Goal: Transaction & Acquisition: Purchase product/service

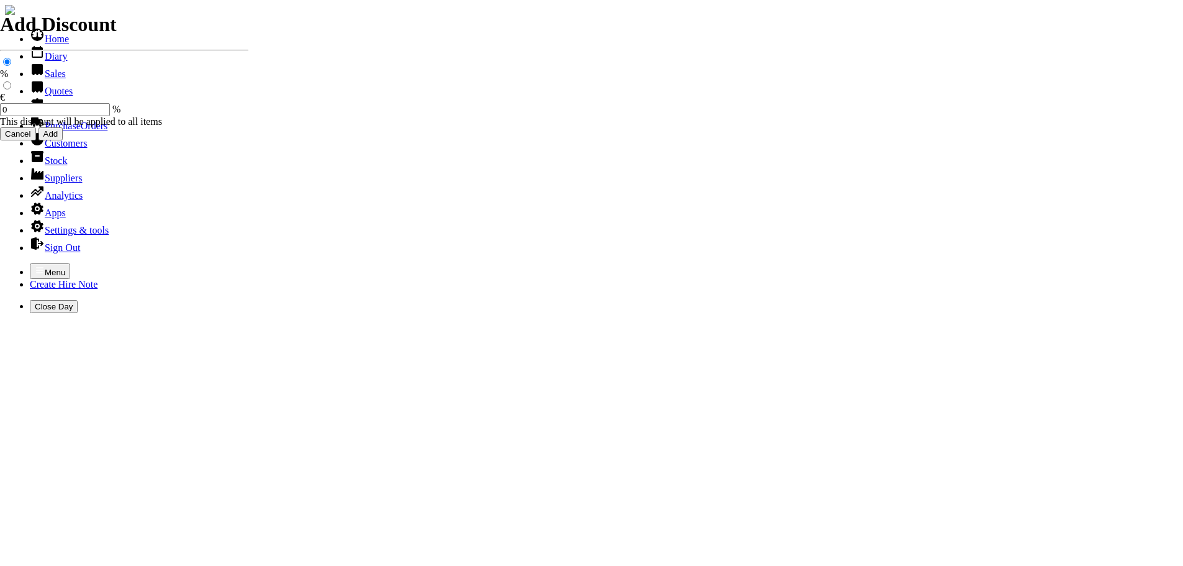
select select "HO"
drag, startPoint x: 0, startPoint y: 0, endPoint x: 9, endPoint y: 15, distance: 17.6
click at [30, 263] on button "Menu" at bounding box center [50, 271] width 40 height 16
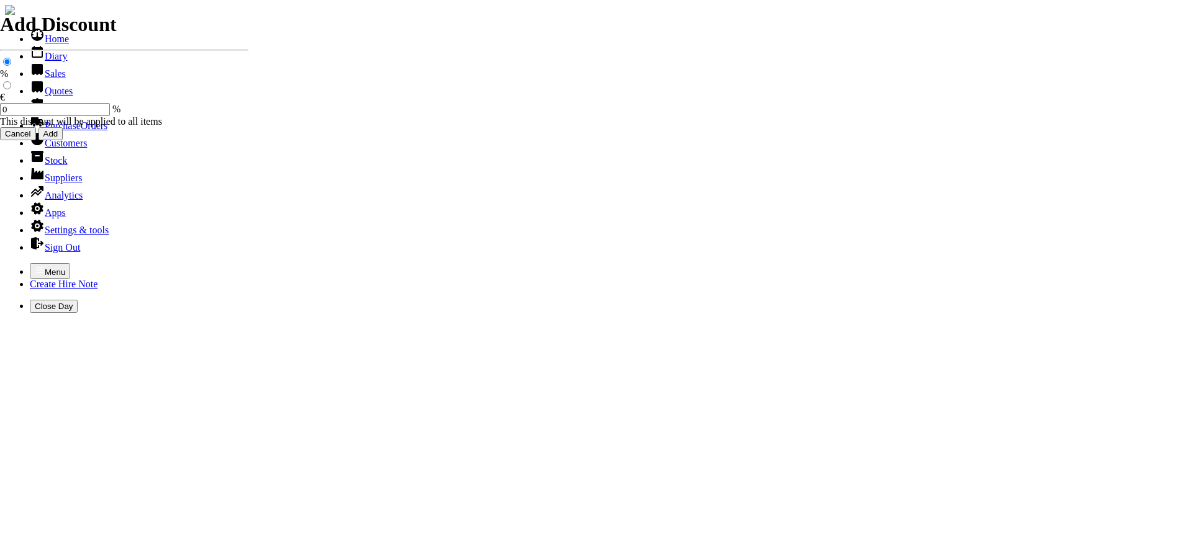
click at [63, 148] on link "Customers" at bounding box center [58, 143] width 57 height 11
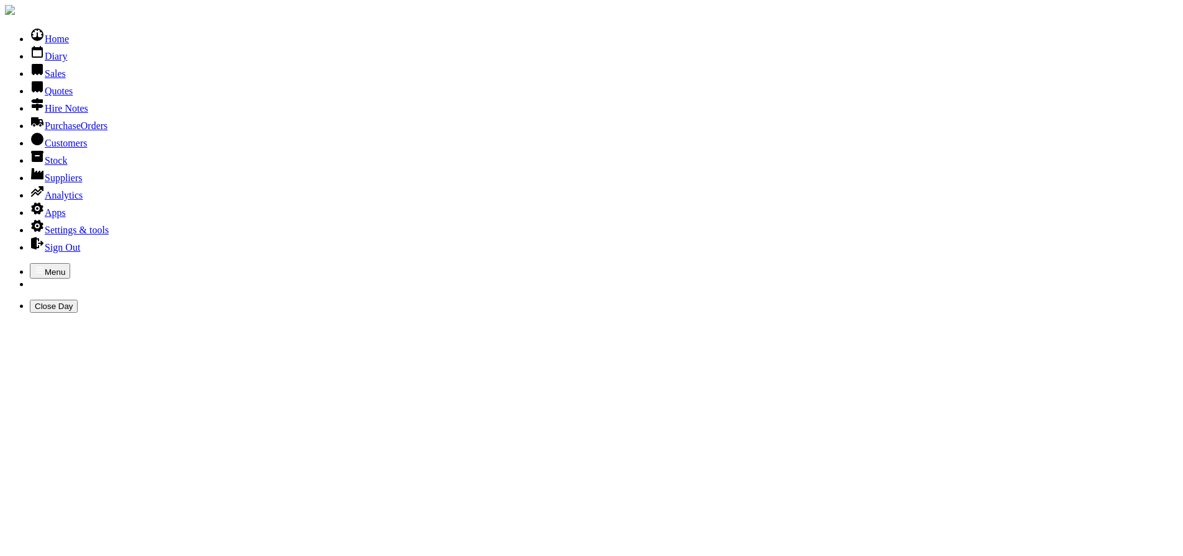
type input "garden of eden"
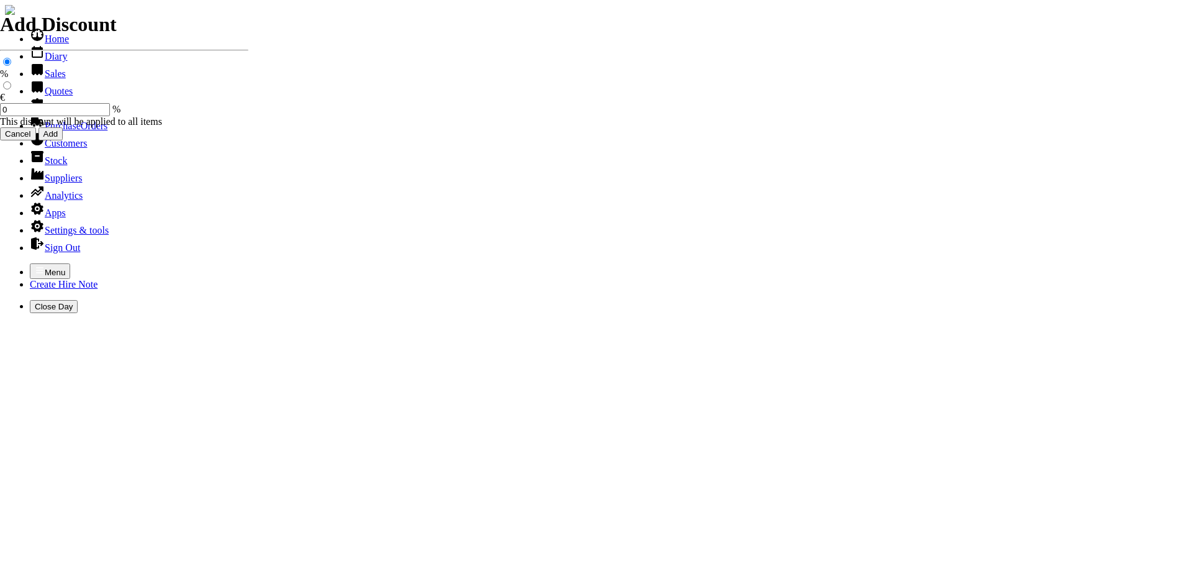
select select "HO"
click at [35, 265] on icon "button" at bounding box center [40, 270] width 10 height 10
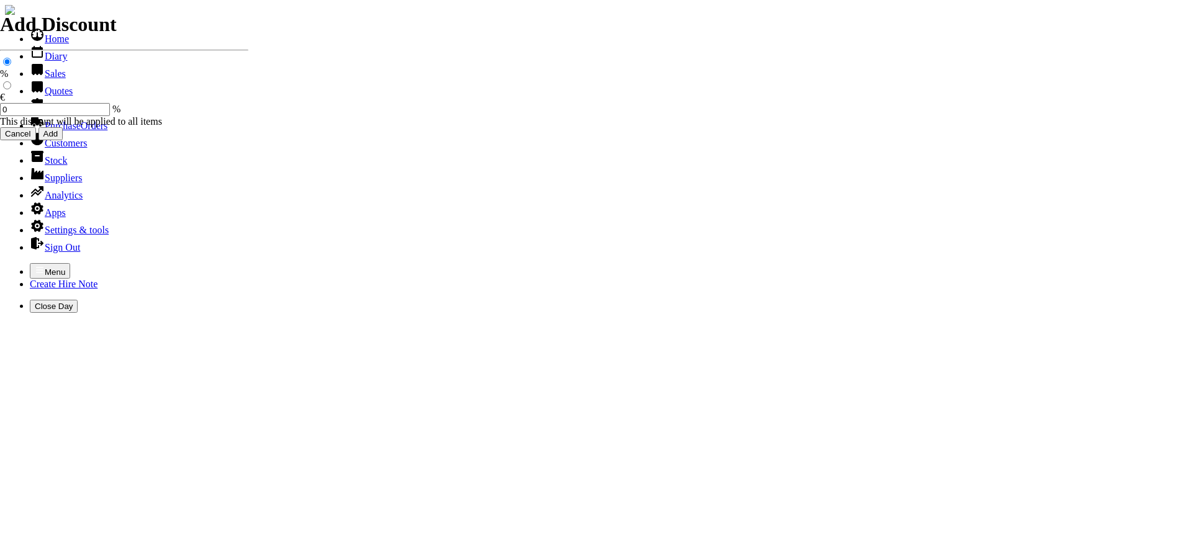
click at [43, 79] on link "Sales" at bounding box center [48, 73] width 36 height 11
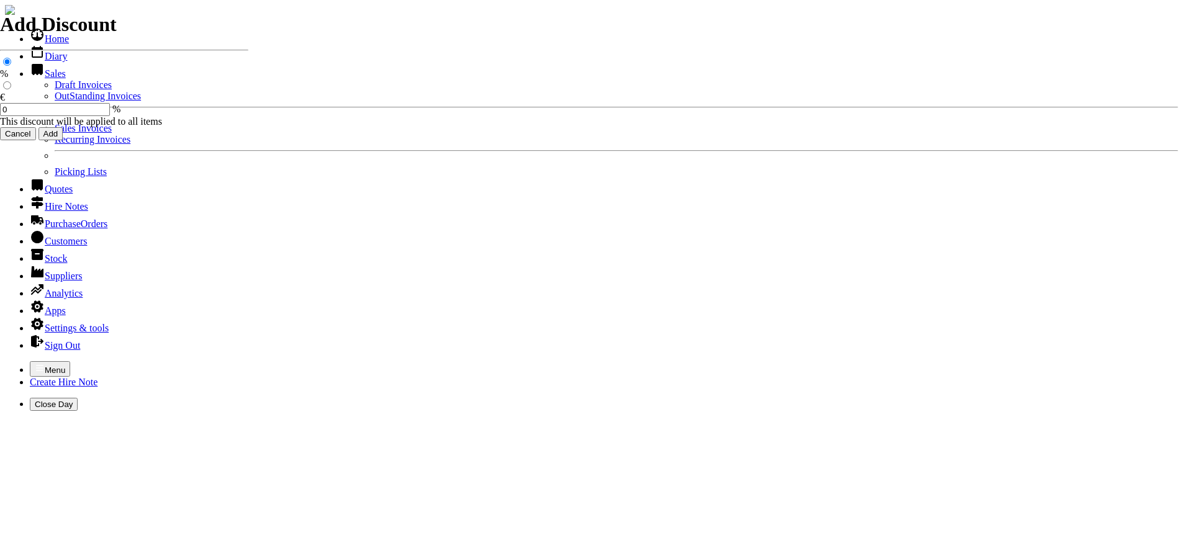
click at [55, 133] on link "Sales Invoices" at bounding box center [83, 128] width 57 height 11
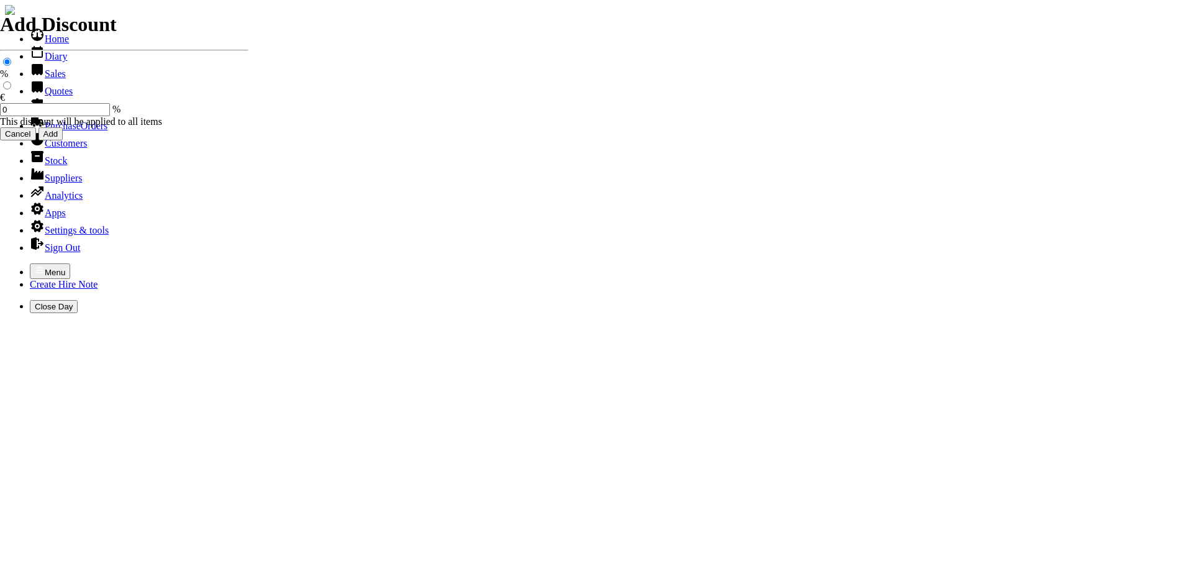
select select "HO"
type input "garden o"
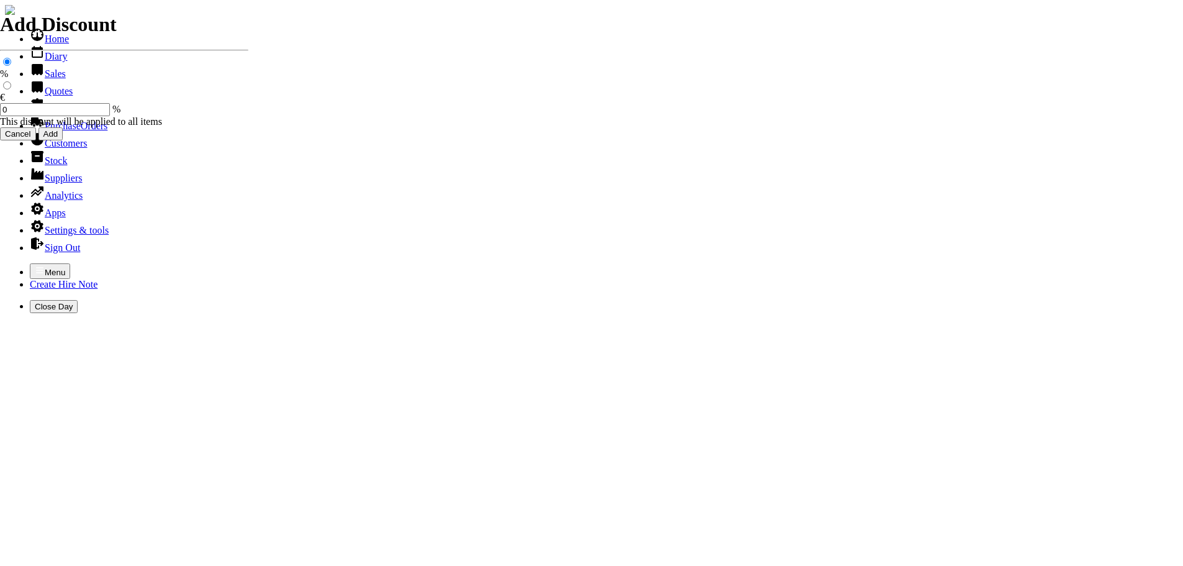
type input "dermot"
type input "Repairs"
select select "2"
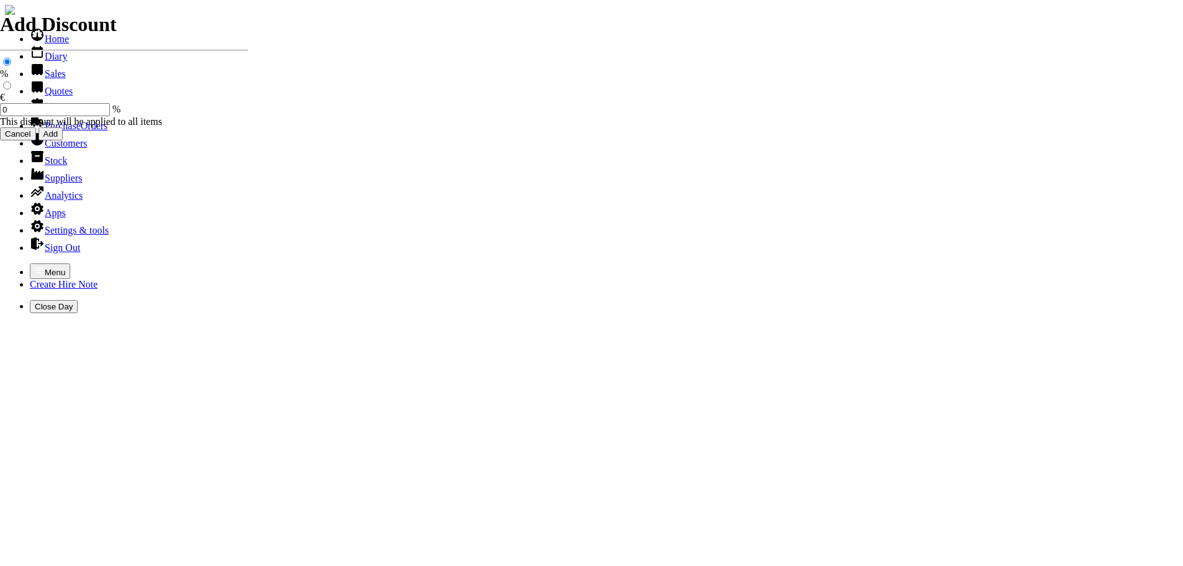
type input "Repairs TO STIHL POLE HEDGETRIMMER"
type textarea "Nature of Repair: NEW FLY WHEEL / CLEAN AIR FILTER & FUEL FILTER / CLEAN FUEL S…"
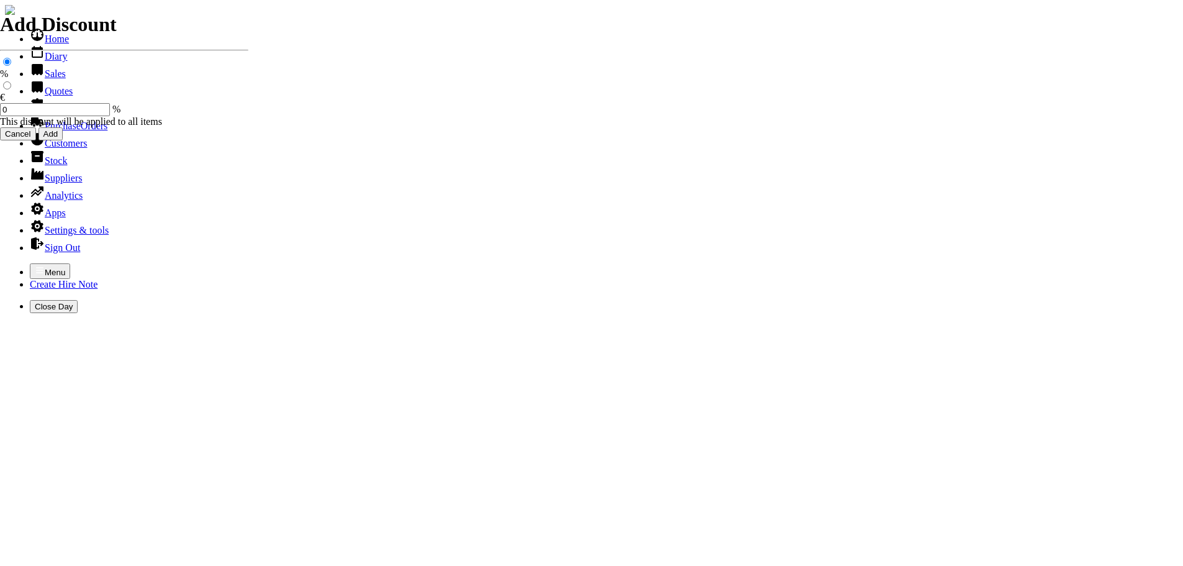
type input "0"
type input "144.50"
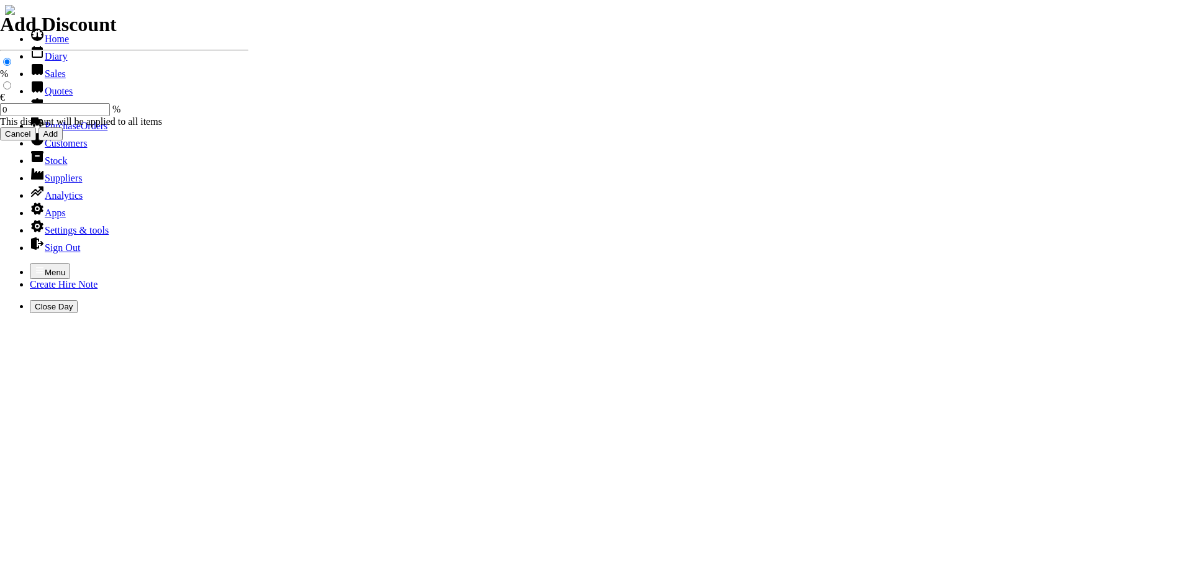
type input "101473"
type input "[EMAIL_ADDRESS][DOMAIN_NAME]"
type input "[PERSON_NAME]"
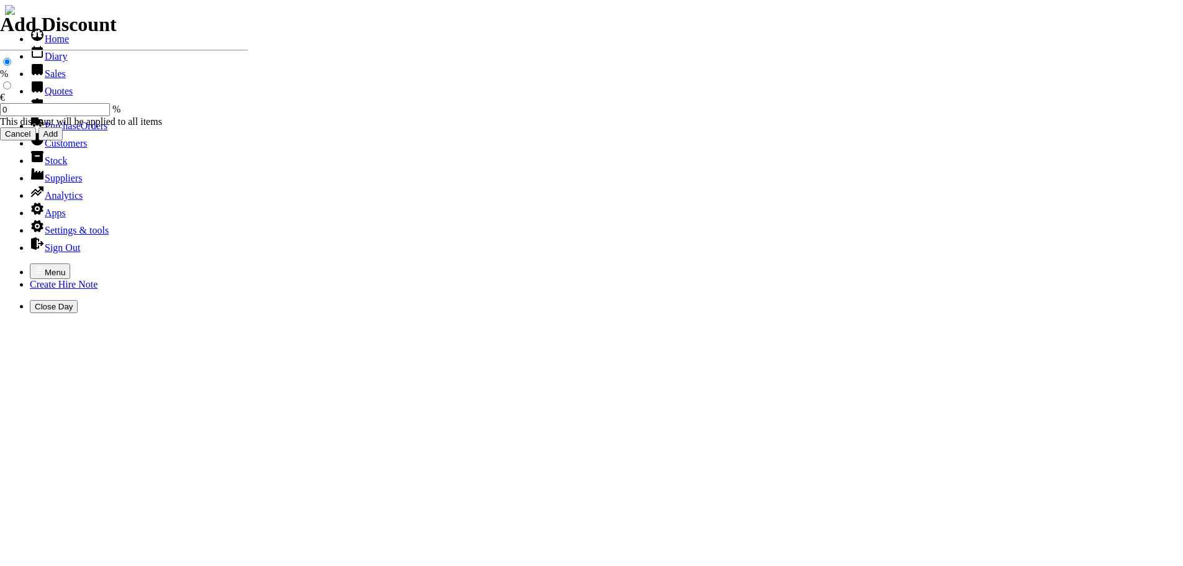
click at [36, 267] on icon "button" at bounding box center [39, 270] width 7 height 6
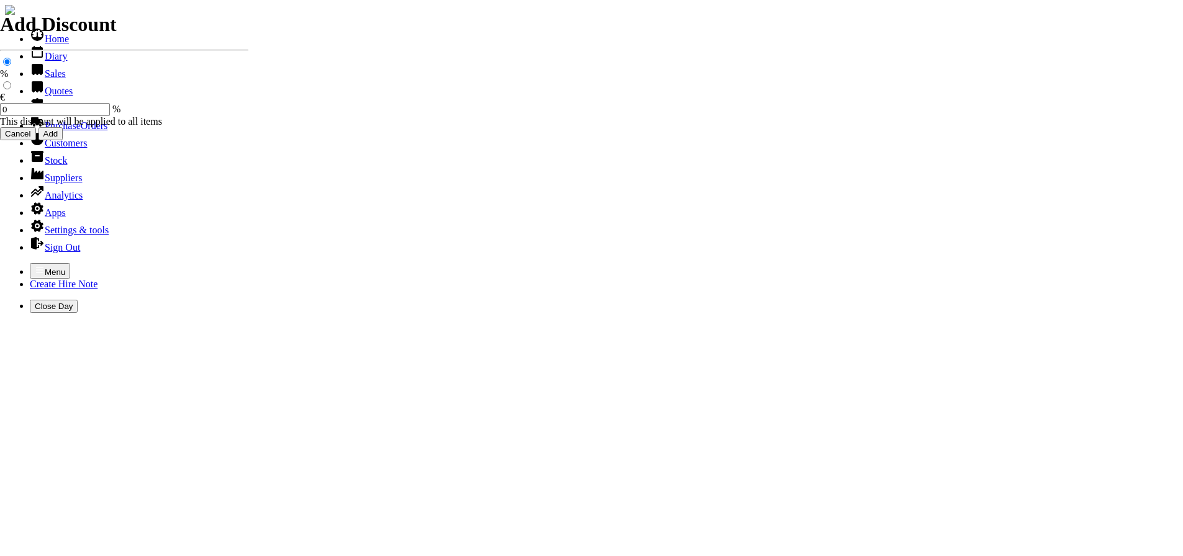
click at [34, 79] on link "Sales" at bounding box center [48, 73] width 36 height 11
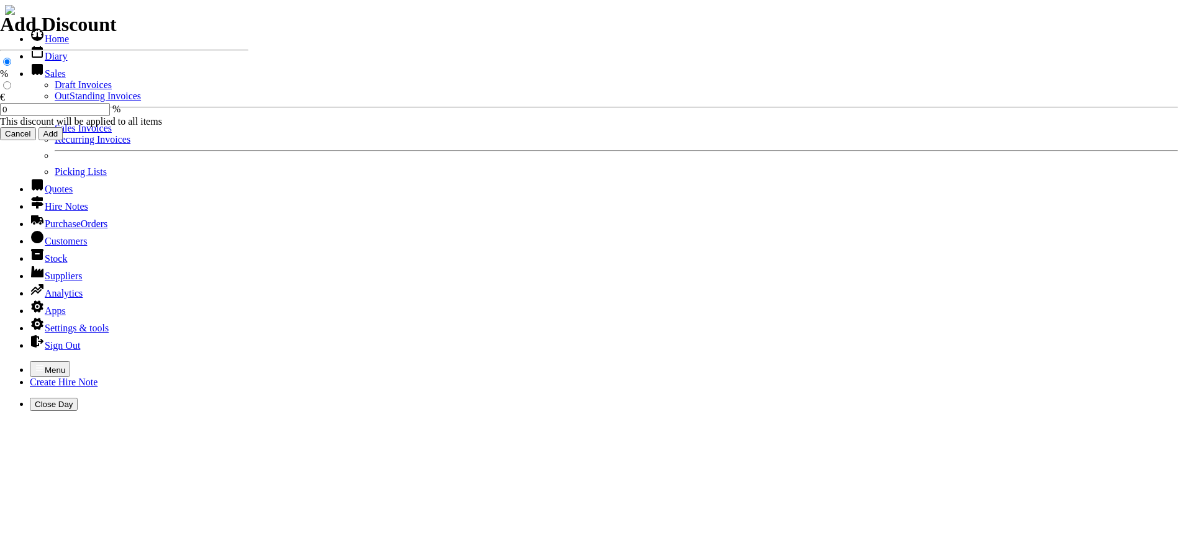
click at [55, 133] on link "Sales Invoices" at bounding box center [83, 128] width 57 height 11
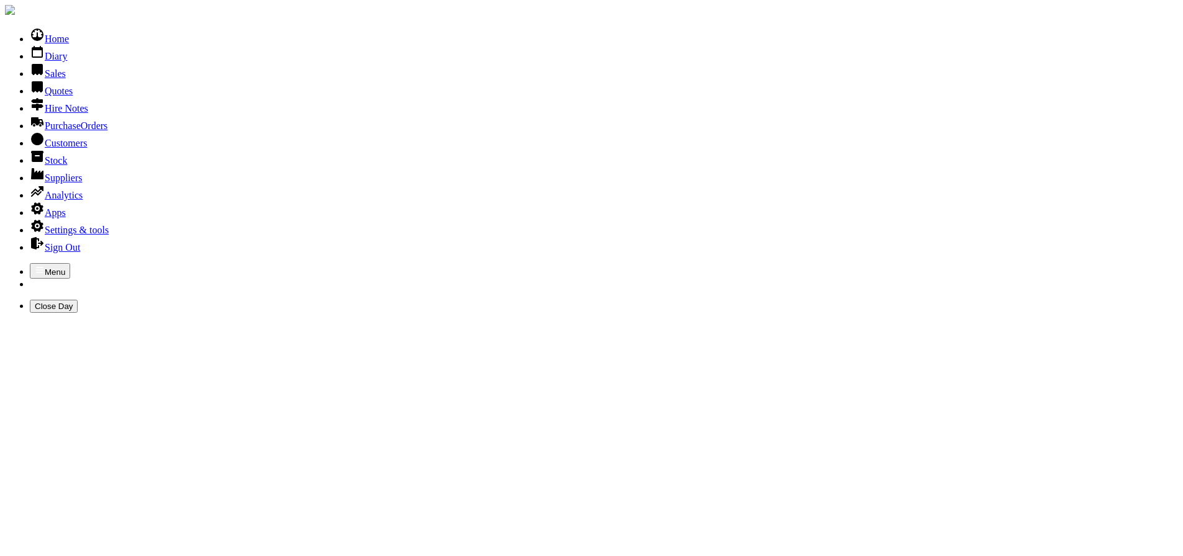
click at [30, 79] on link "Sales" at bounding box center [48, 73] width 36 height 11
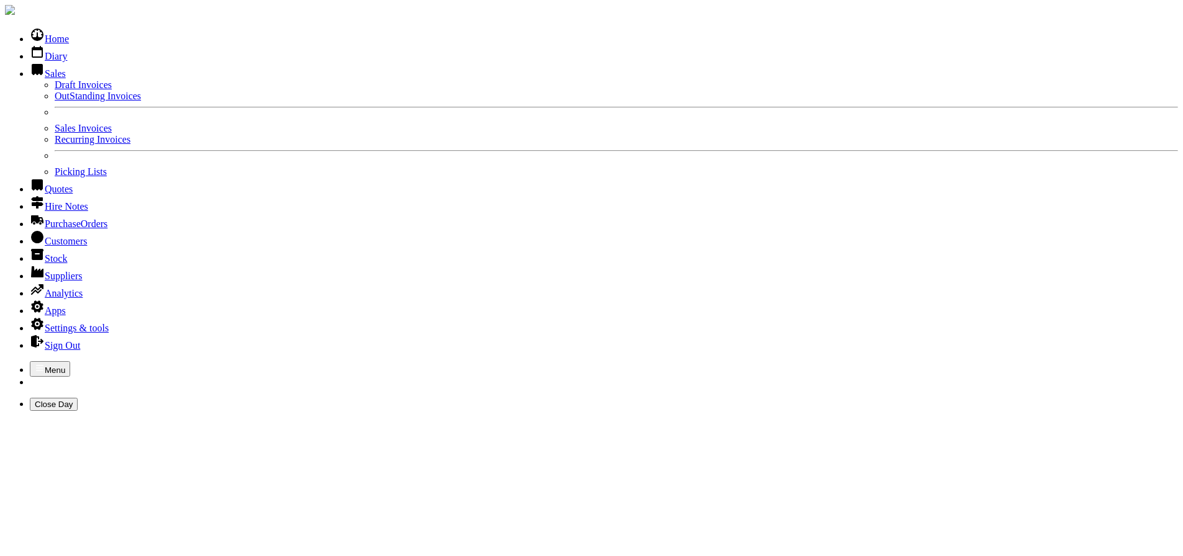
click at [55, 101] on link "OutStanding Invoices" at bounding box center [98, 96] width 86 height 11
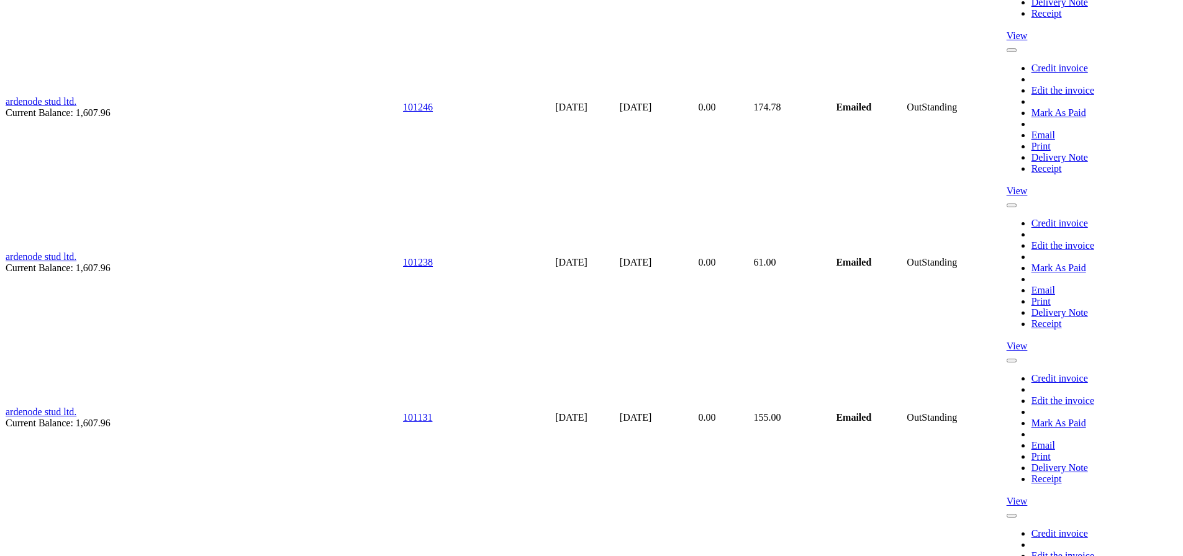
scroll to position [2918, 0]
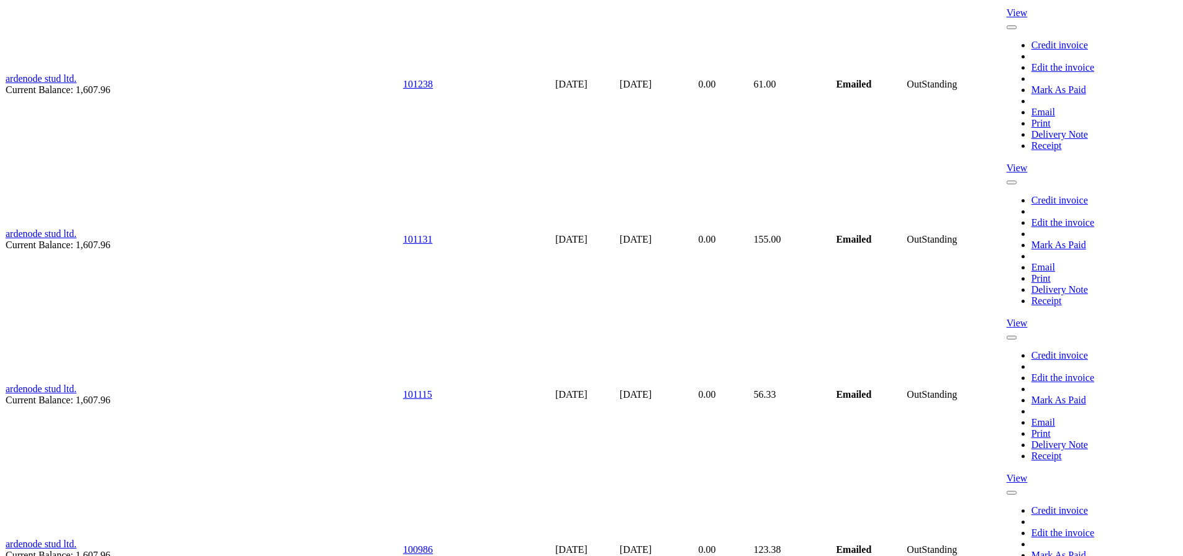
scroll to position [3094, 0]
